Goal: Find specific page/section: Find specific page/section

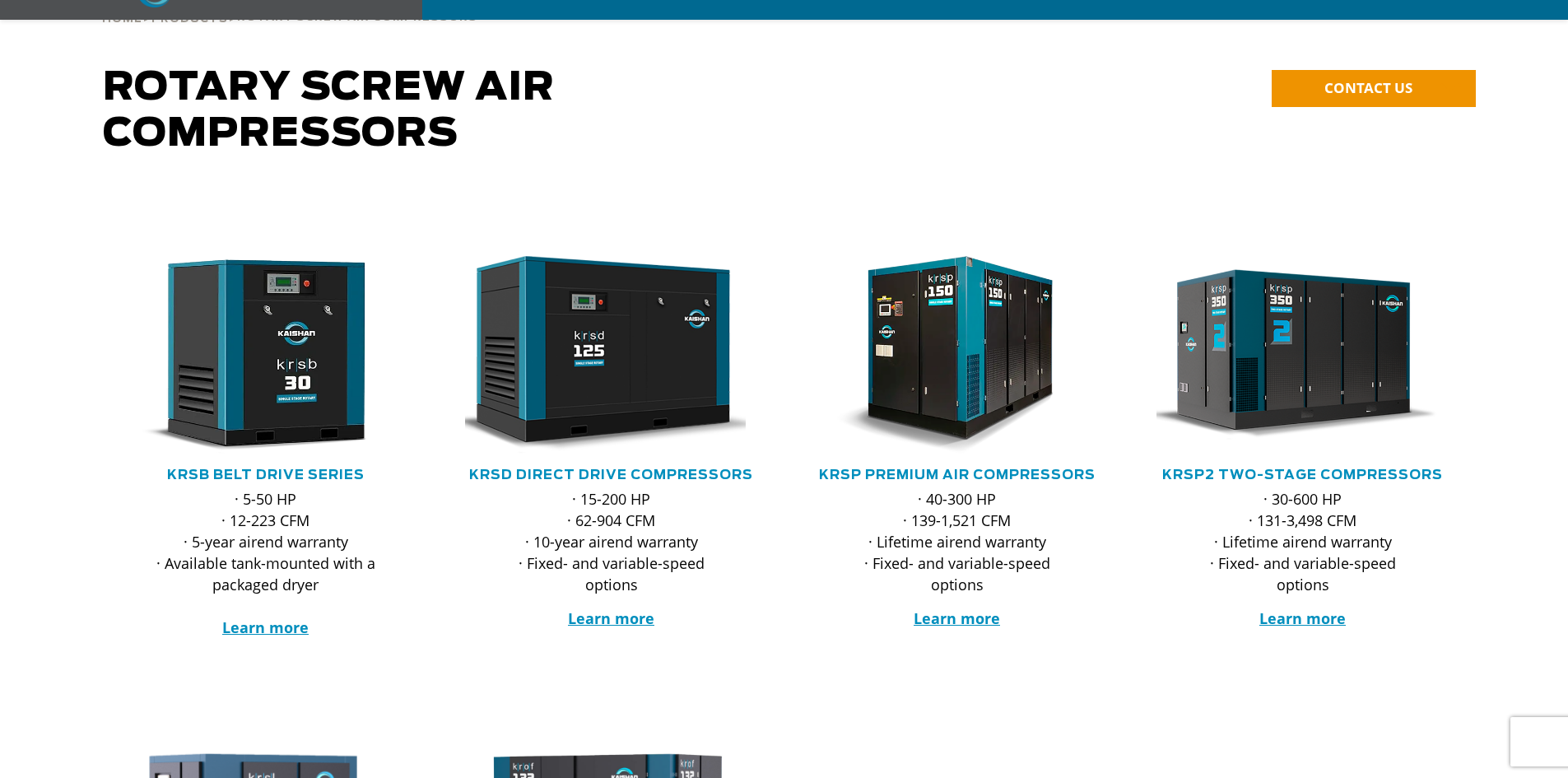
scroll to position [165, 0]
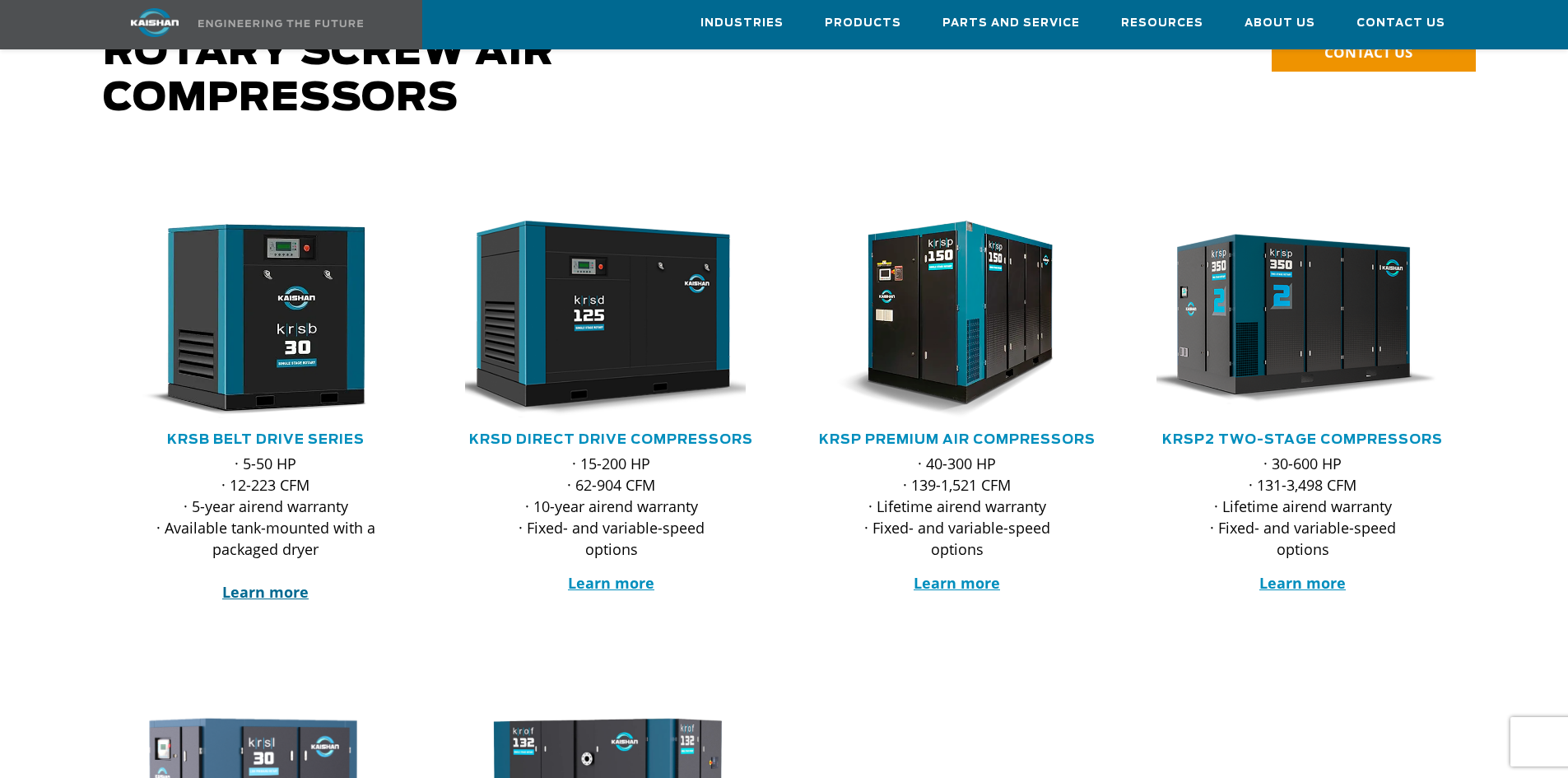
click at [256, 582] on strong "Learn more" at bounding box center [264, 592] width 86 height 20
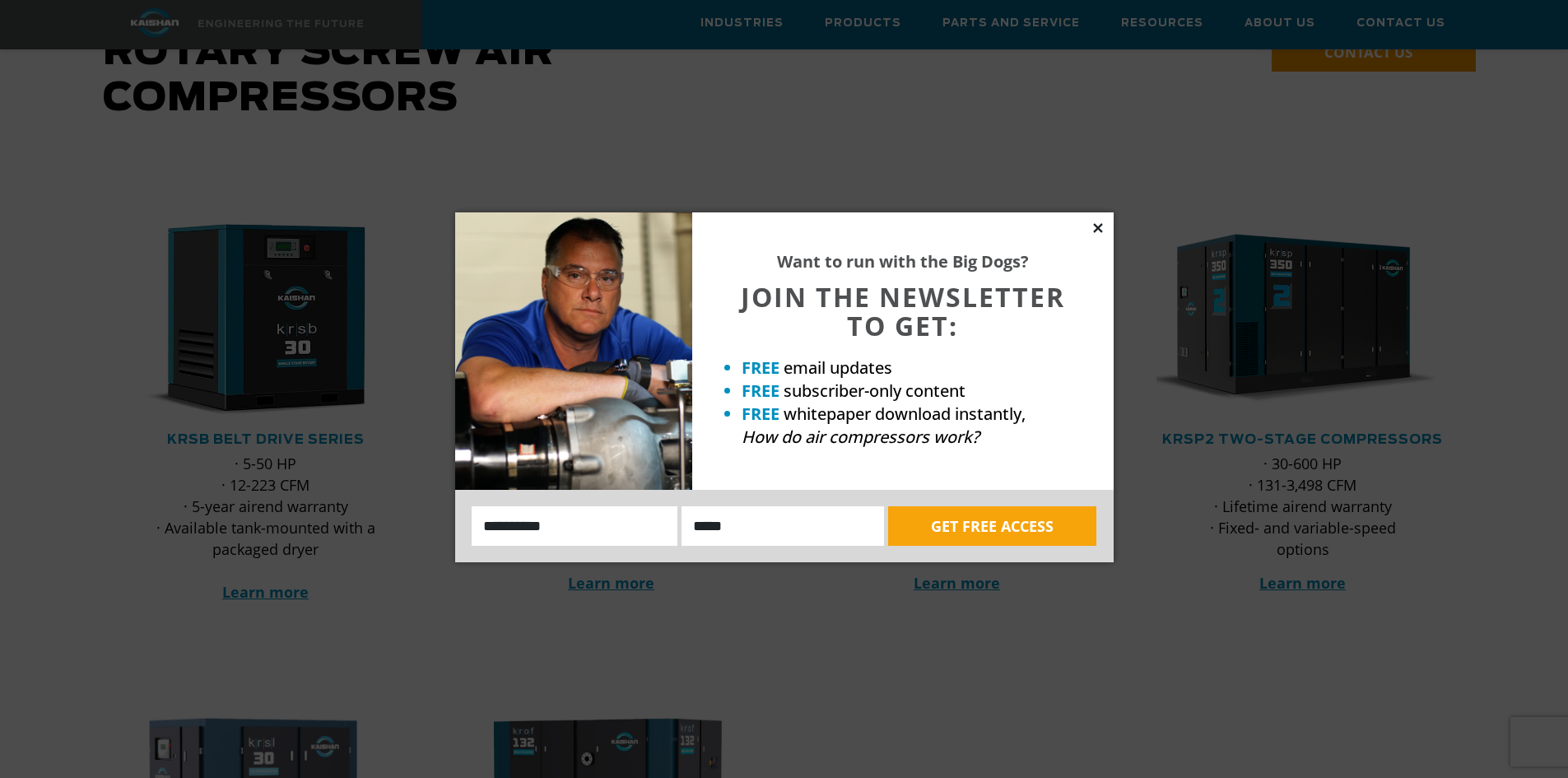
click at [1102, 225] on icon at bounding box center [1098, 228] width 15 height 15
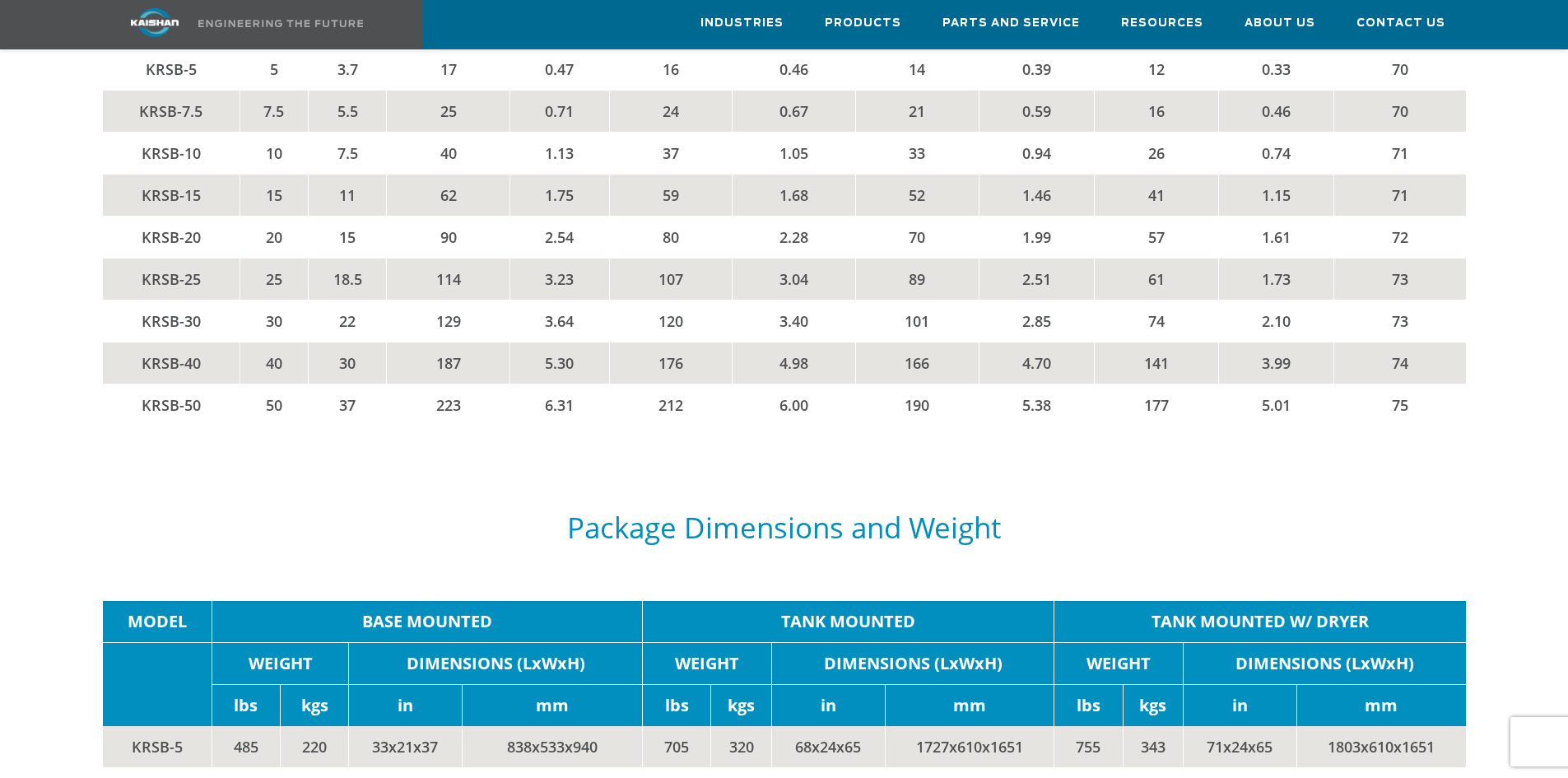
scroll to position [2798, 0]
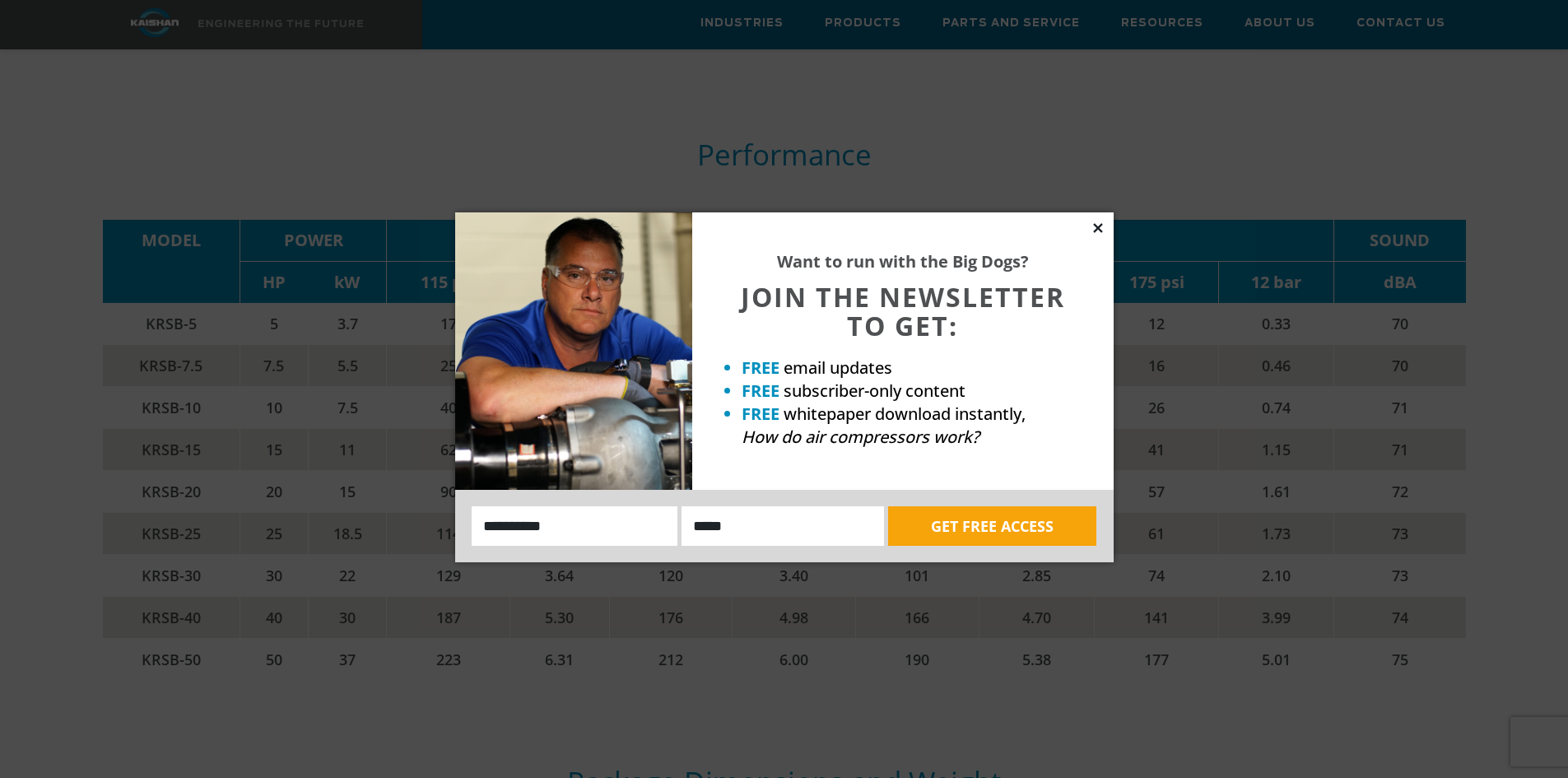
click at [1102, 222] on icon at bounding box center [1098, 228] width 15 height 15
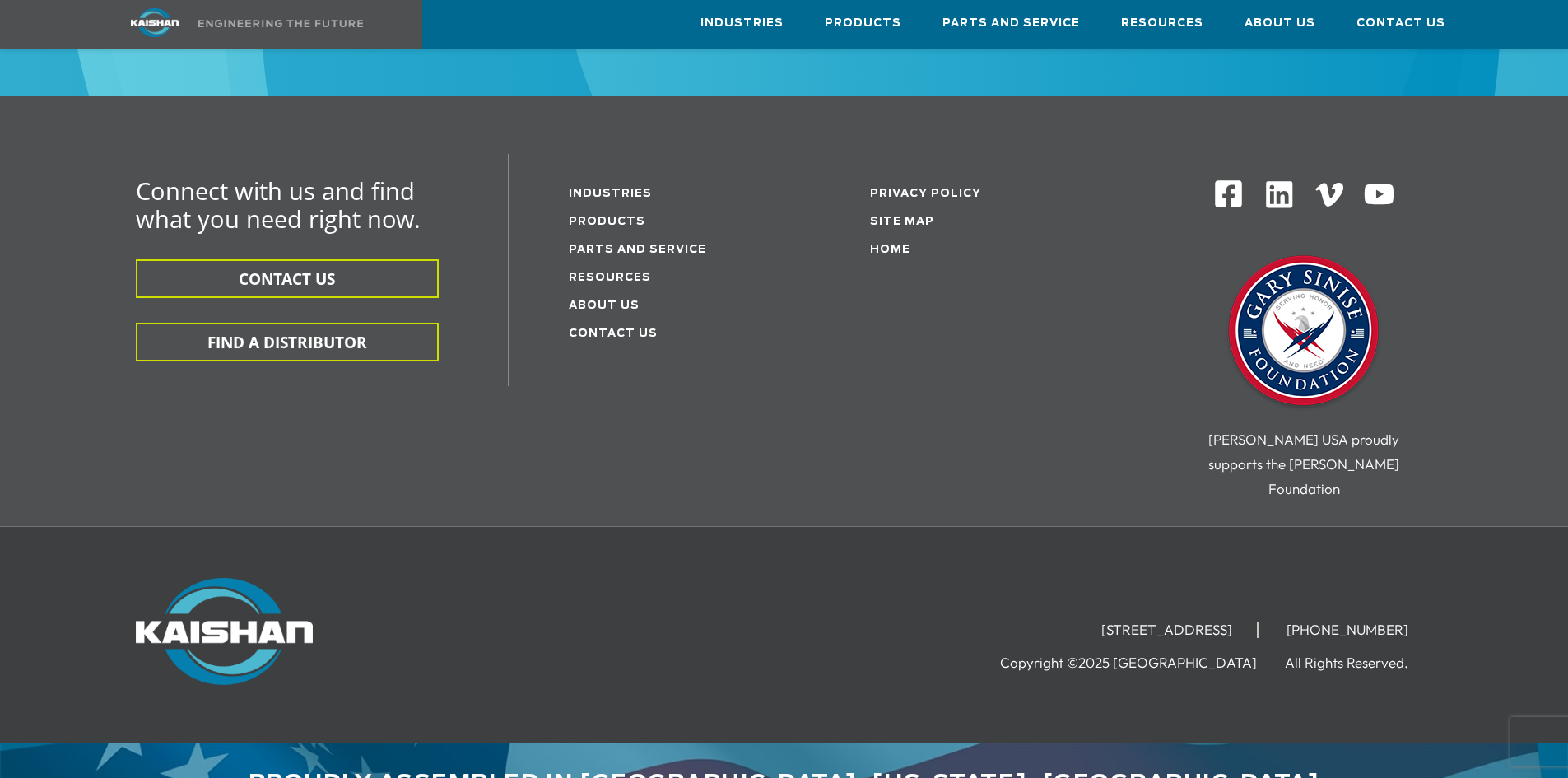
scroll to position [5143, 0]
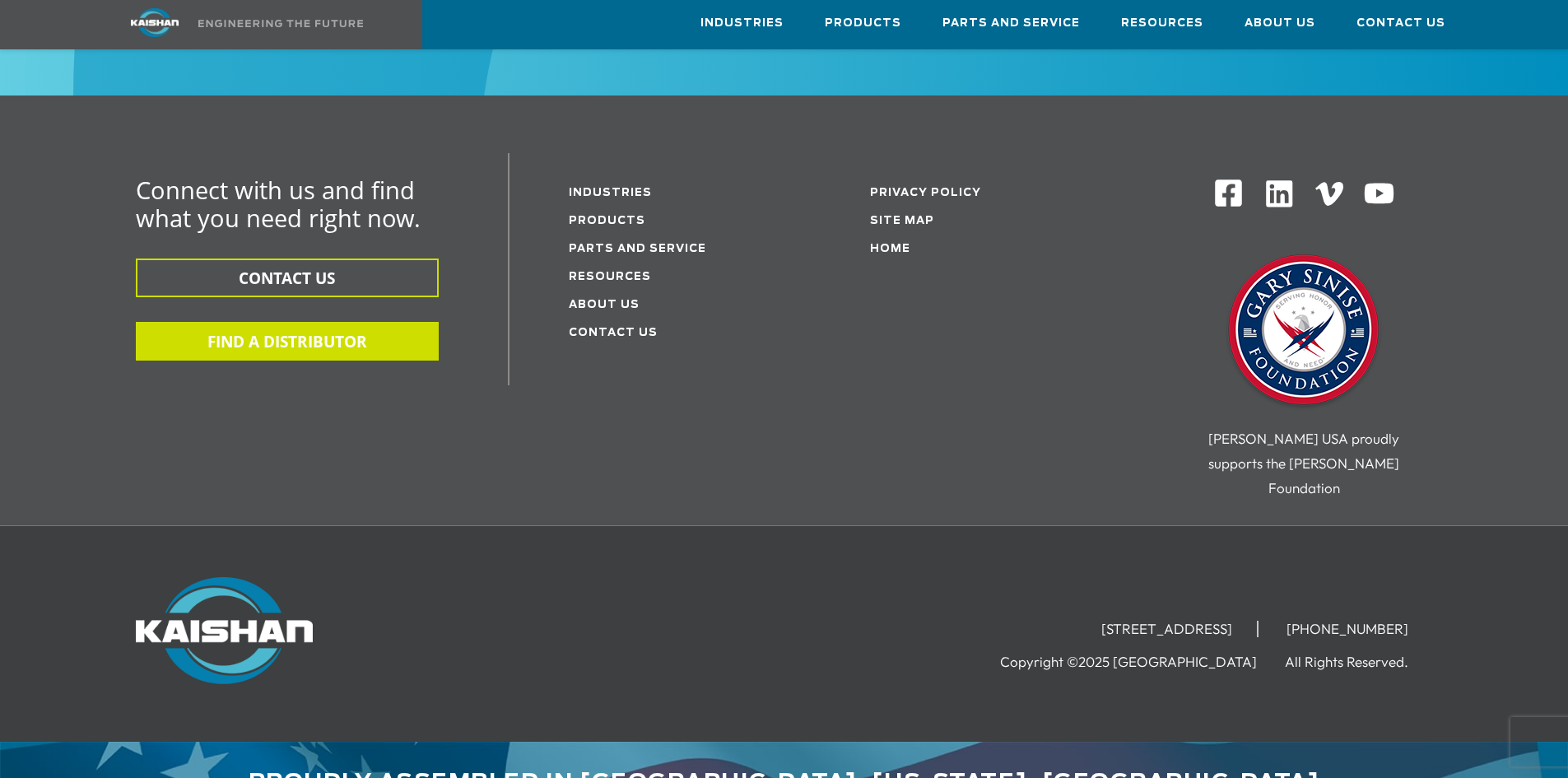
click at [257, 322] on button "FIND A DISTRIBUTOR" at bounding box center [287, 342] width 303 height 39
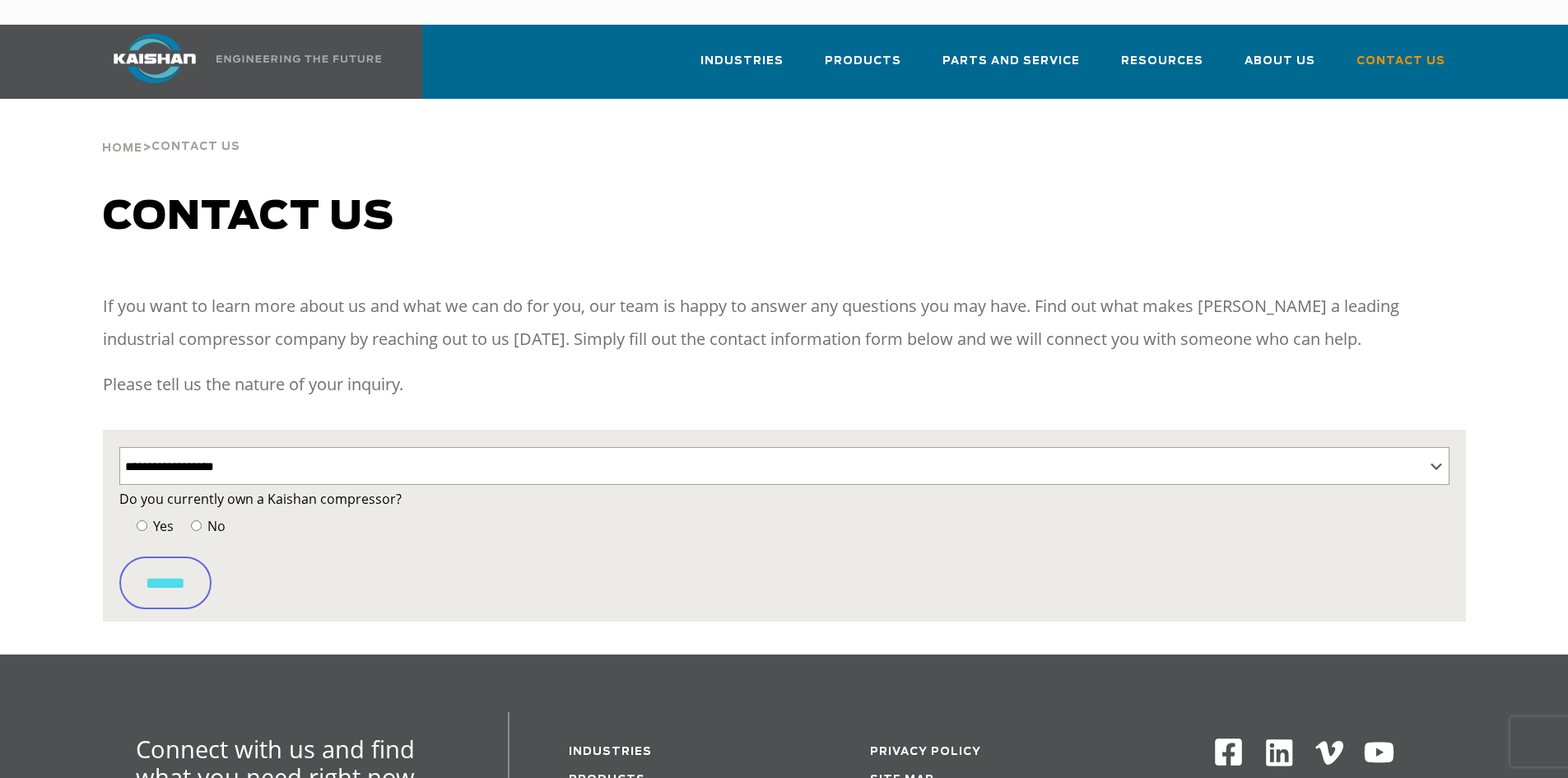
select select "**********"
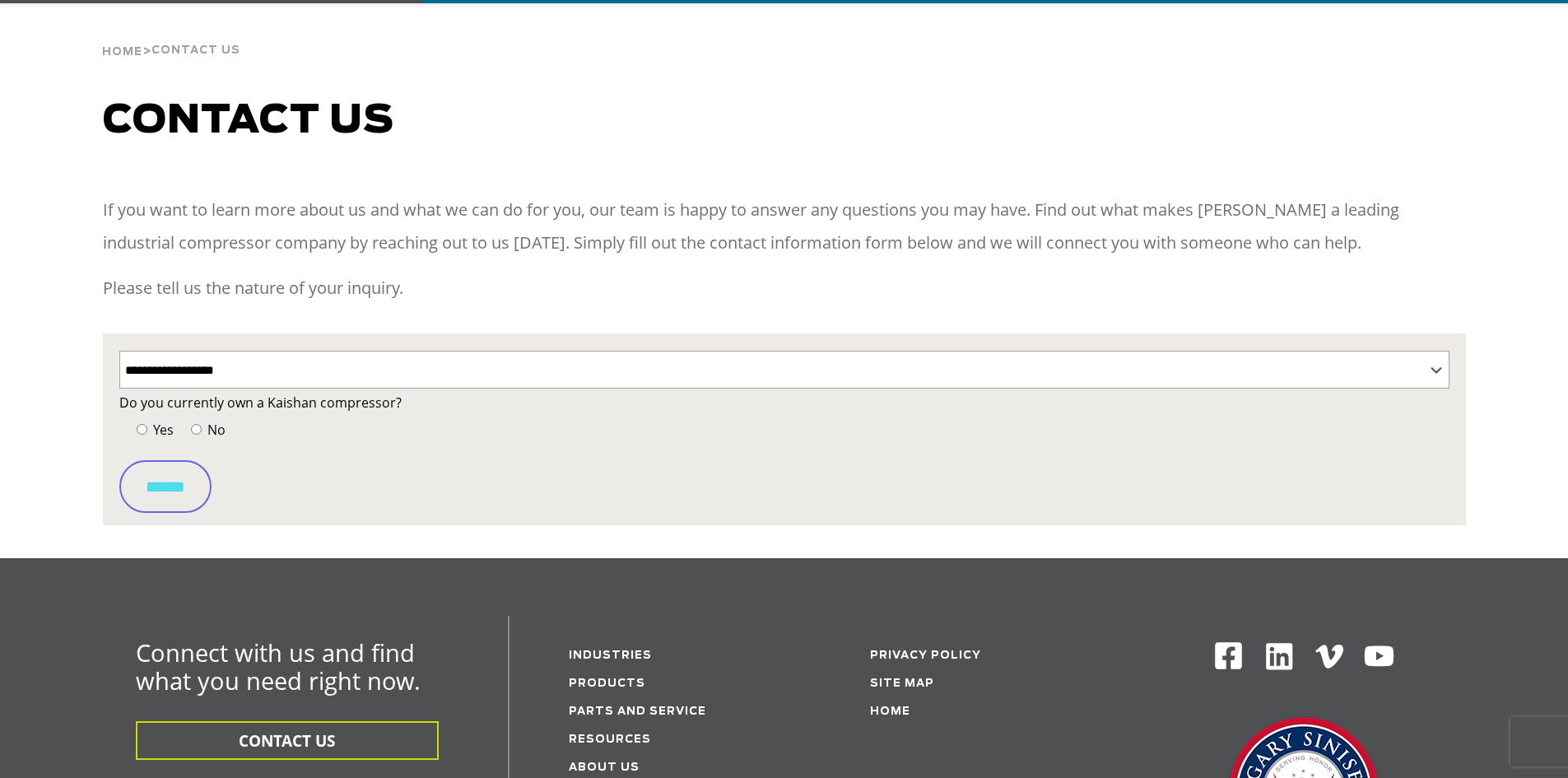
scroll to position [494, 0]
